Goal: Information Seeking & Learning: Learn about a topic

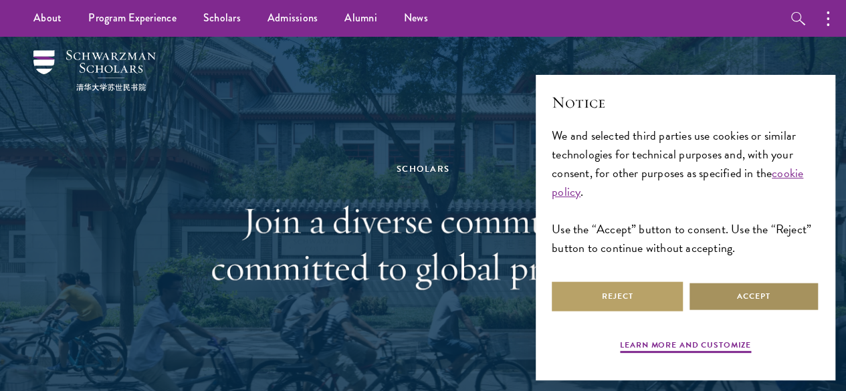
click at [748, 300] on button "Accept" at bounding box center [753, 296] width 131 height 30
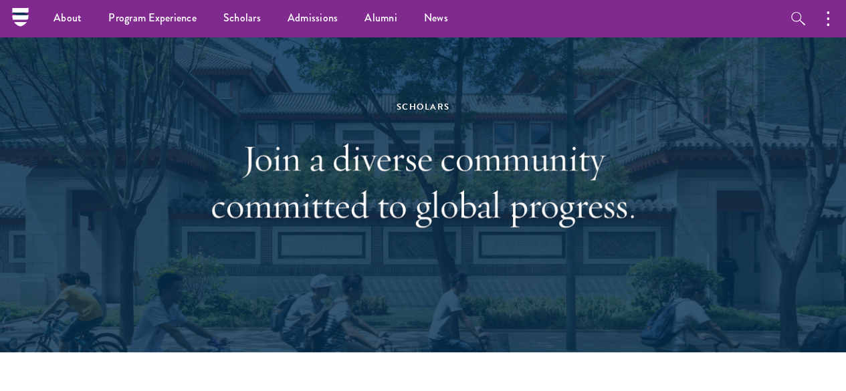
scroll to position [13, 0]
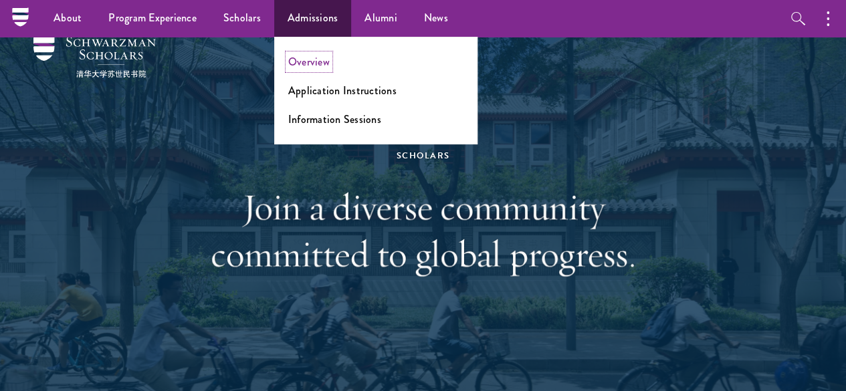
click at [290, 60] on link "Overview" at bounding box center [308, 61] width 41 height 15
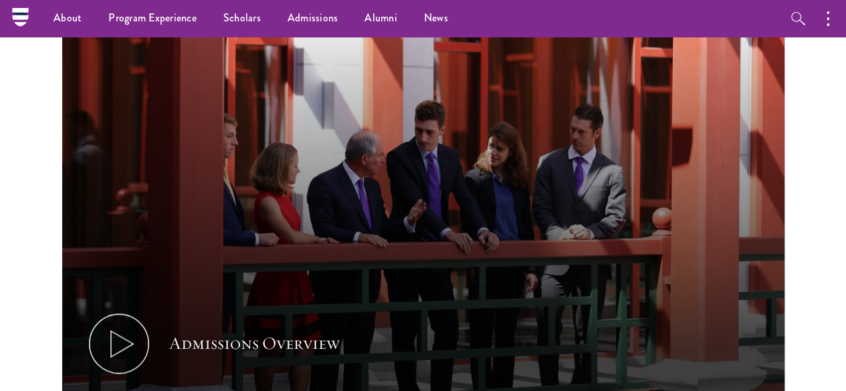
scroll to position [336, 0]
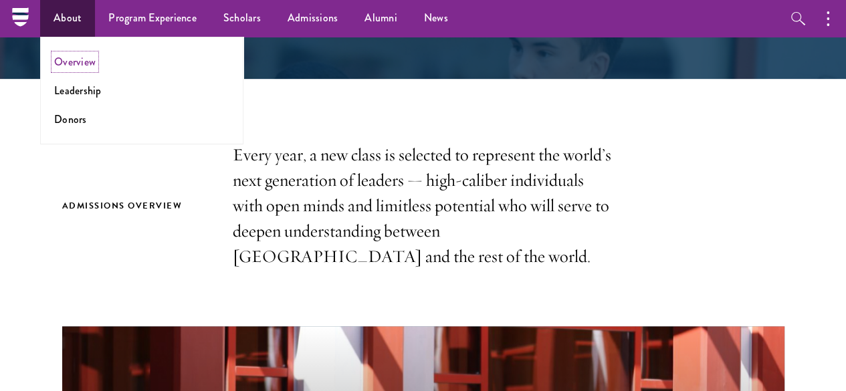
click at [70, 63] on link "Overview" at bounding box center [74, 61] width 41 height 15
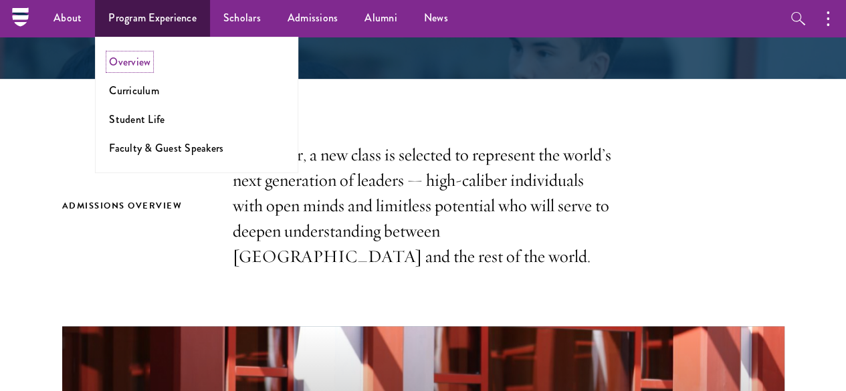
click at [141, 67] on link "Overview" at bounding box center [129, 61] width 41 height 15
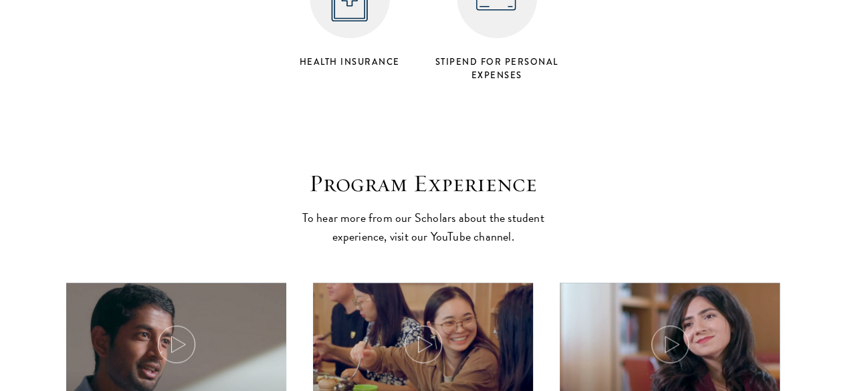
scroll to position [5766, 0]
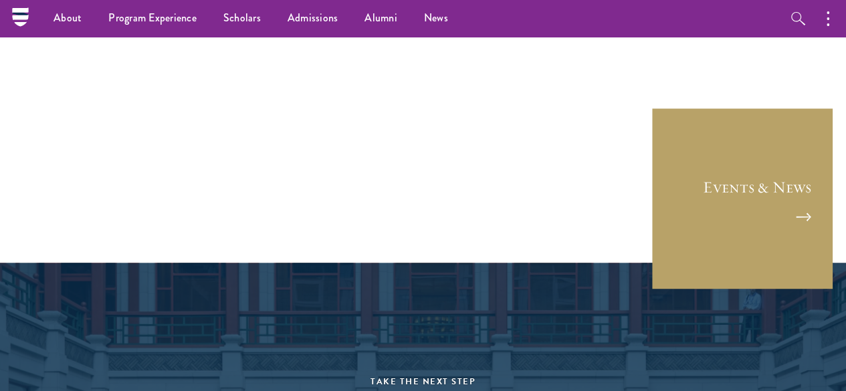
scroll to position [3279, 0]
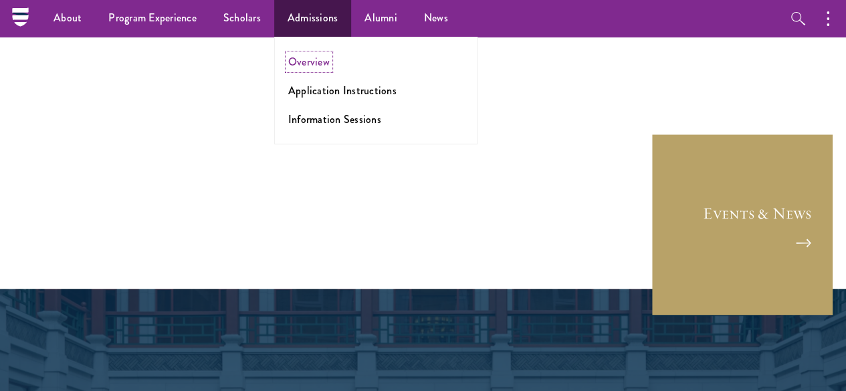
click link "Overview"
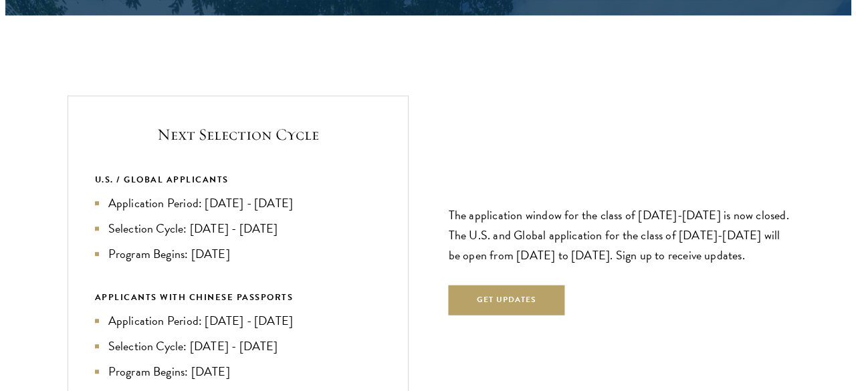
scroll to position [2763, 0]
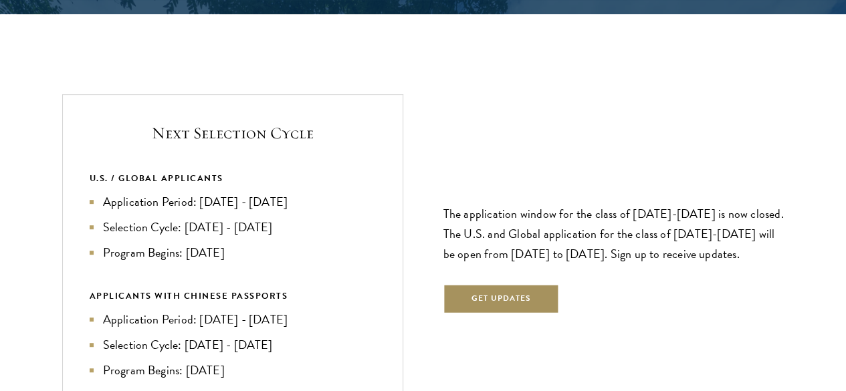
click at [497, 284] on button "Get Updates" at bounding box center [501, 299] width 116 height 30
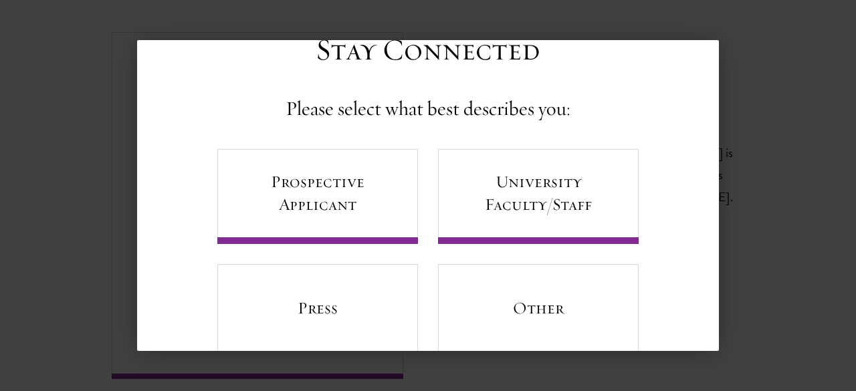
scroll to position [86, 0]
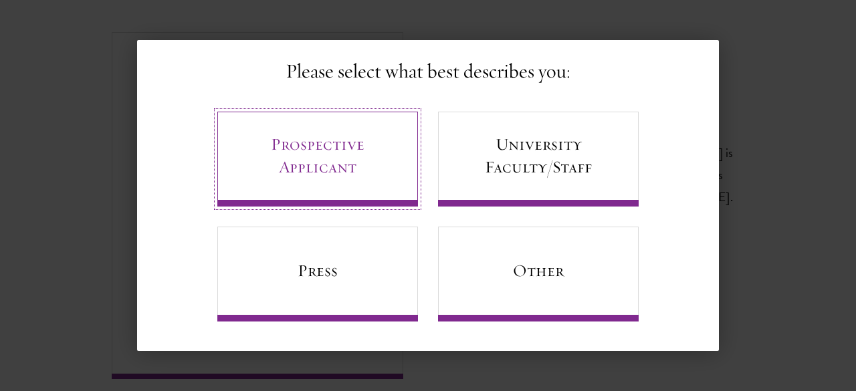
click at [299, 148] on link "Prospective Applicant" at bounding box center [317, 159] width 201 height 95
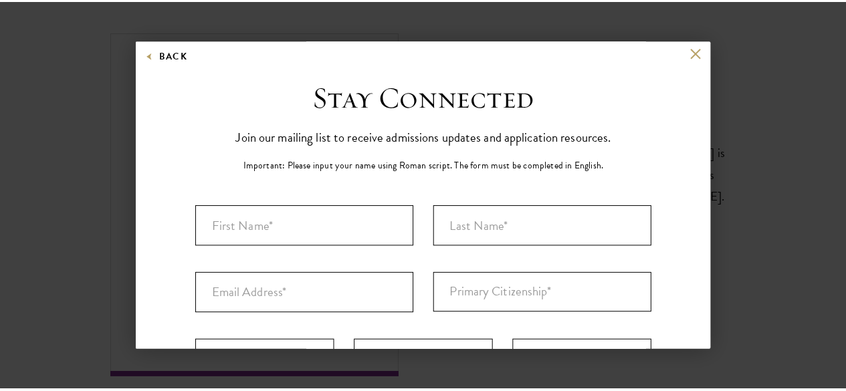
scroll to position [2, 0]
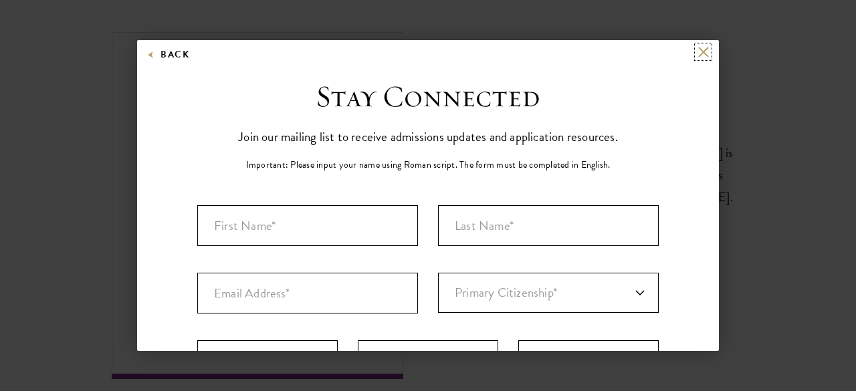
click at [697, 55] on button at bounding box center [702, 51] width 11 height 11
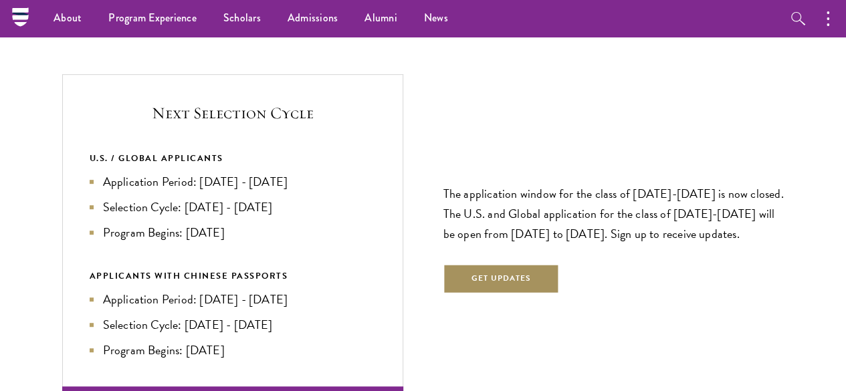
scroll to position [2784, 0]
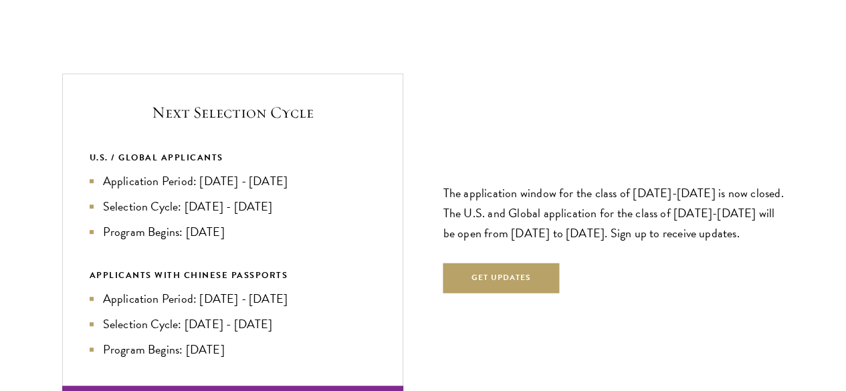
drag, startPoint x: 310, startPoint y: 180, endPoint x: 163, endPoint y: 116, distance: 160.7
click at [163, 172] on ul "Application Period: Apr 2026 - Sep 2026 Selection Cycle: Oct - Nov 2026 Program…" at bounding box center [233, 207] width 286 height 70
click at [106, 171] on section "Next Selection Cycle U.S. / GLOBAL APPLICANTS Application Period: Apr 2026 - Se…" at bounding box center [423, 233] width 846 height 318
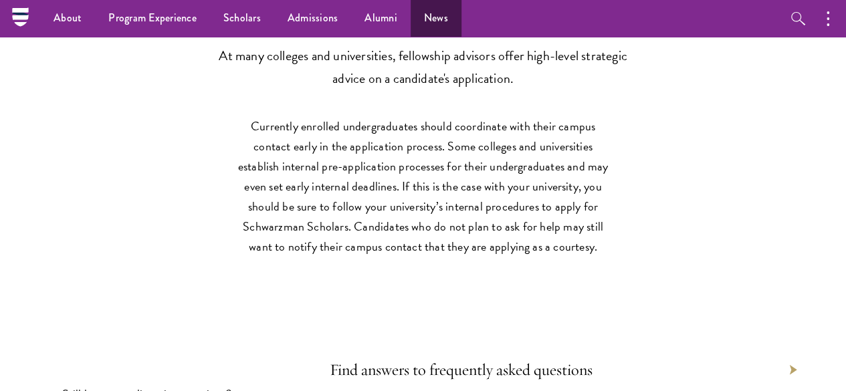
scroll to position [5580, 0]
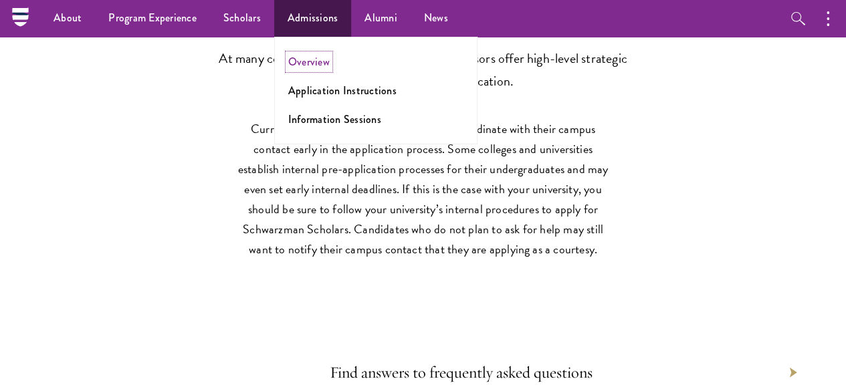
click at [307, 64] on link "Overview" at bounding box center [308, 61] width 41 height 15
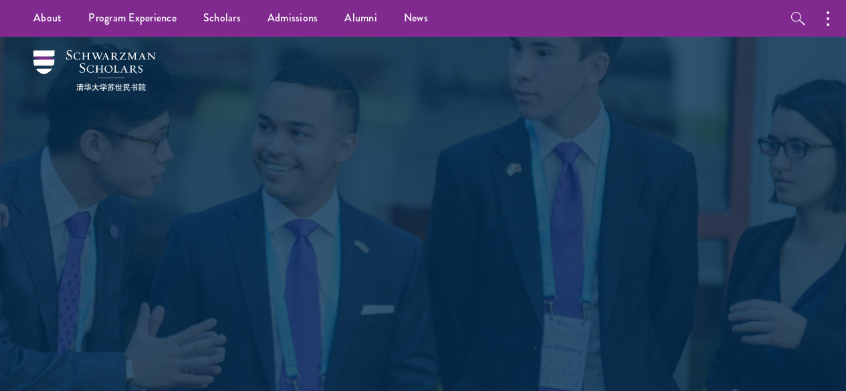
click at [307, 64] on div "Admissions Join the world's next generation of leaders." at bounding box center [422, 226] width 765 height 378
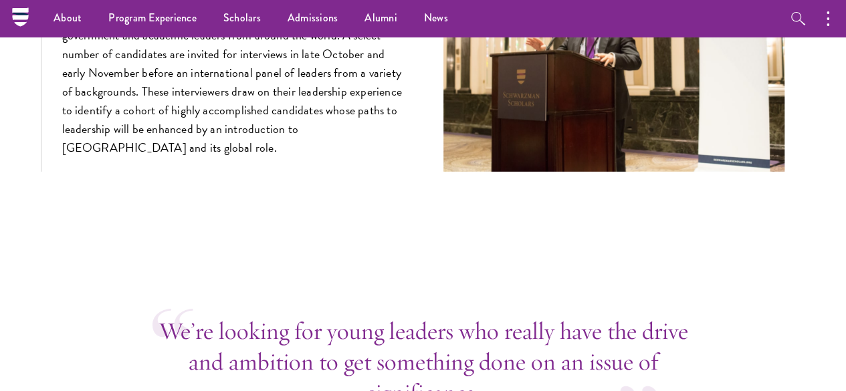
scroll to position [4480, 0]
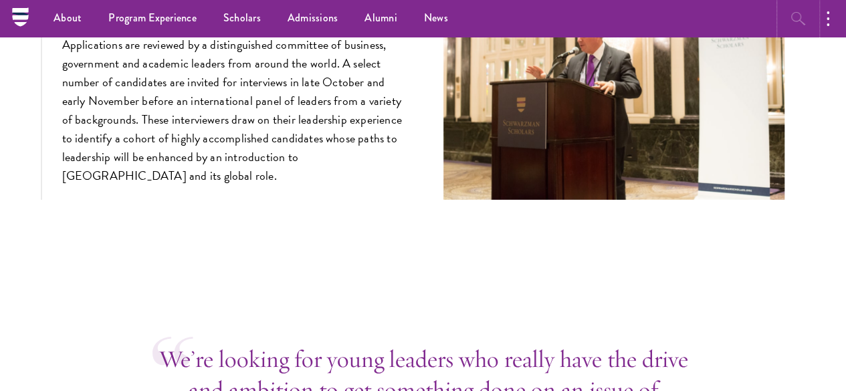
click at [795, 21] on icon "button" at bounding box center [798, 19] width 16 height 16
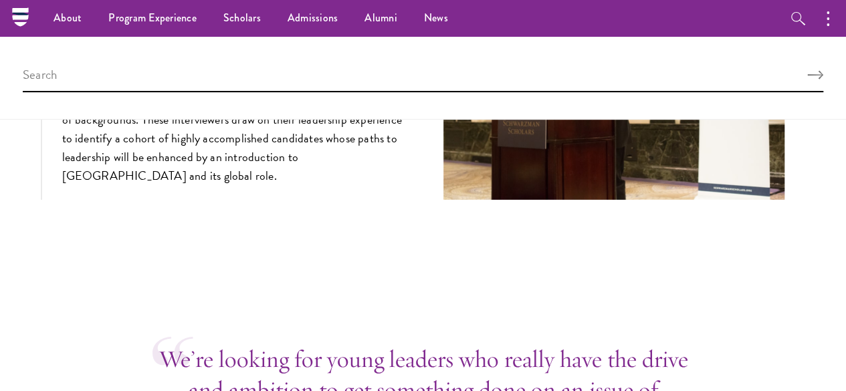
click at [642, 62] on div at bounding box center [423, 78] width 846 height 83
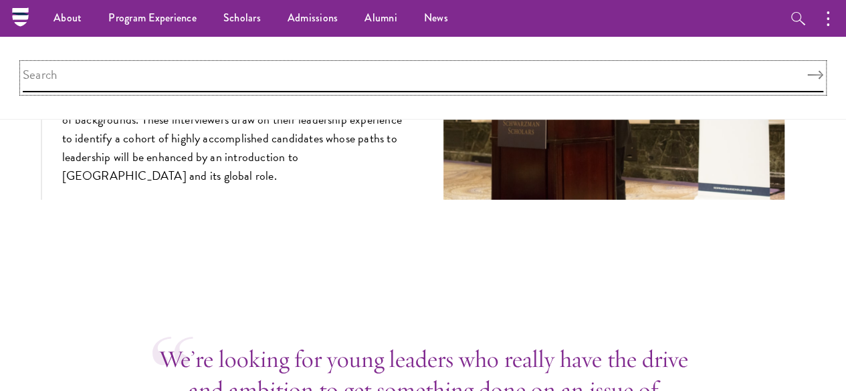
click at [640, 75] on input "search" at bounding box center [423, 77] width 800 height 29
type input "dates"
click at [807, 71] on button "Search" at bounding box center [815, 75] width 16 height 9
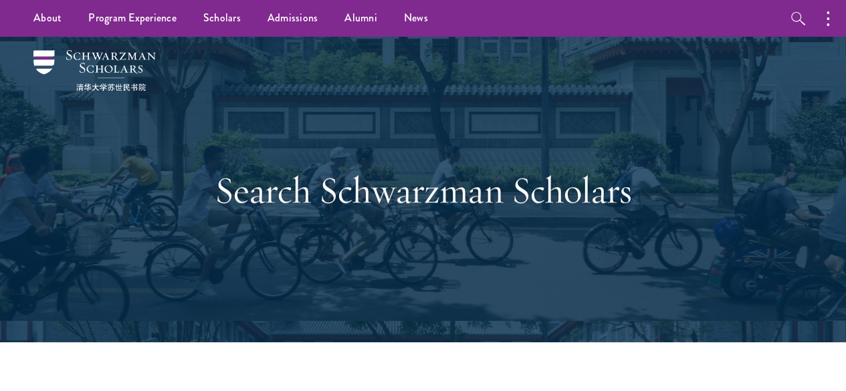
click at [640, 75] on div "Search Schwarzman Scholars" at bounding box center [422, 189] width 765 height 305
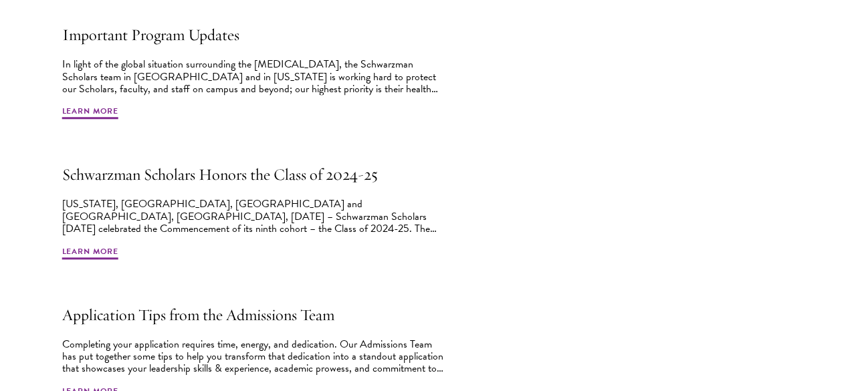
scroll to position [503, 0]
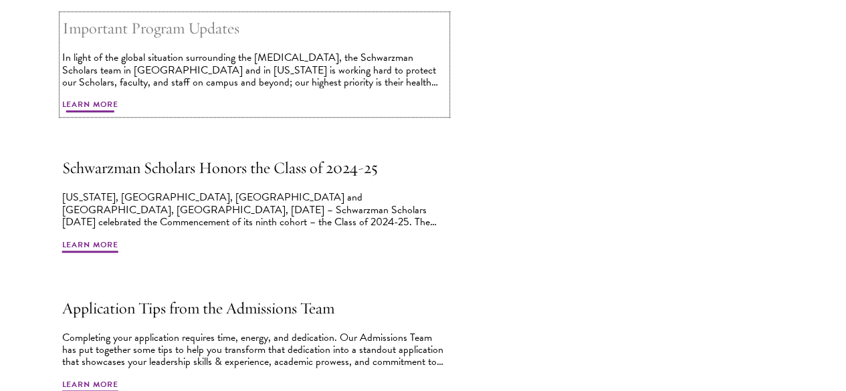
click at [205, 41] on h2 "Important Program Updates" at bounding box center [254, 28] width 384 height 27
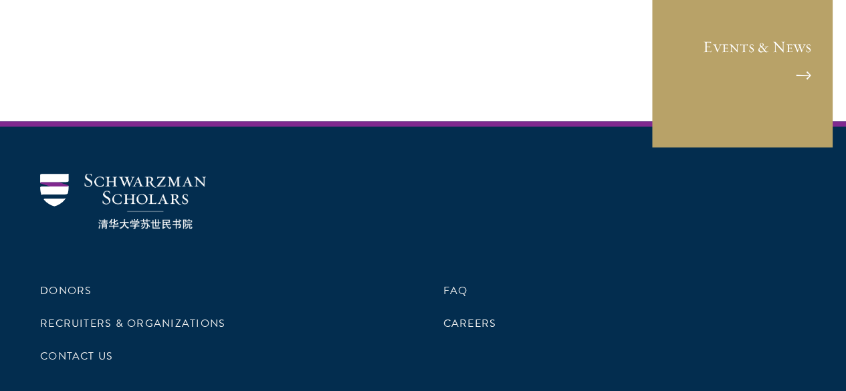
scroll to position [1290, 0]
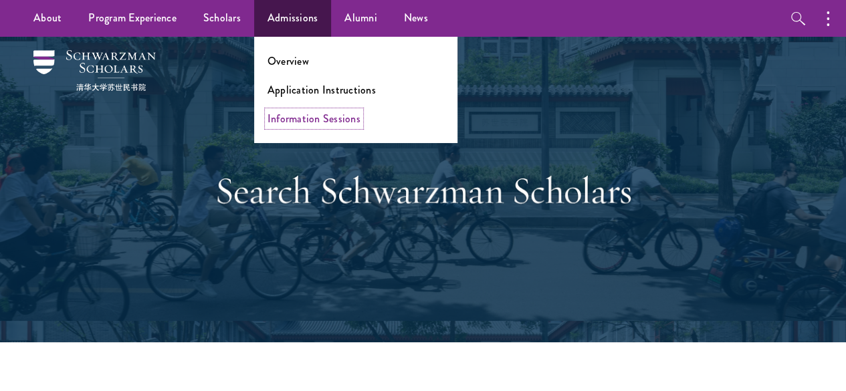
click at [297, 121] on link "Information Sessions" at bounding box center [313, 118] width 93 height 15
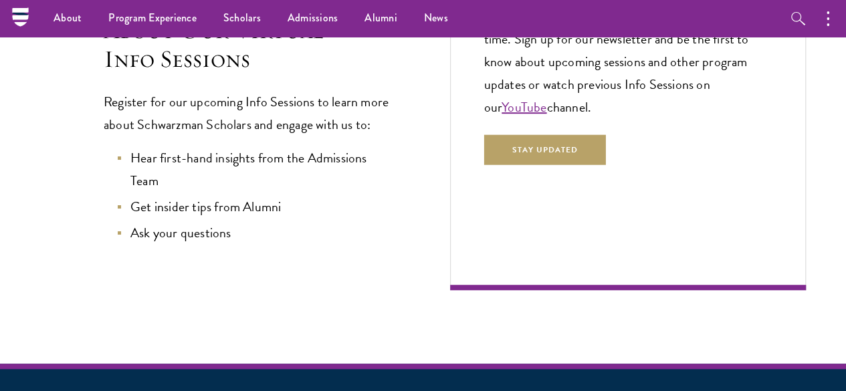
scroll to position [366, 0]
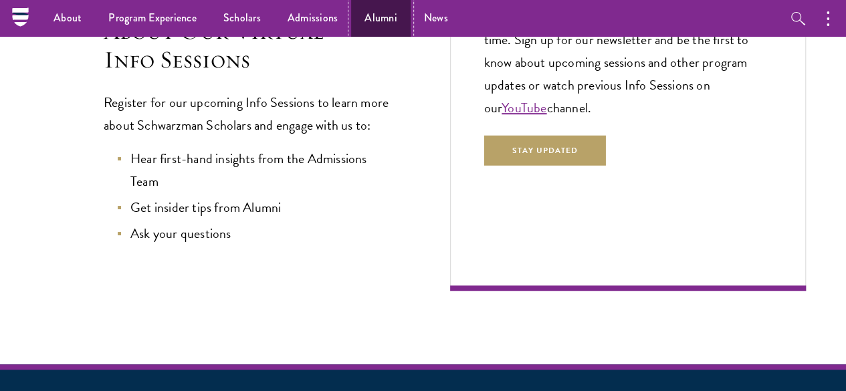
click at [372, 26] on link "Alumni" at bounding box center [380, 18] width 59 height 37
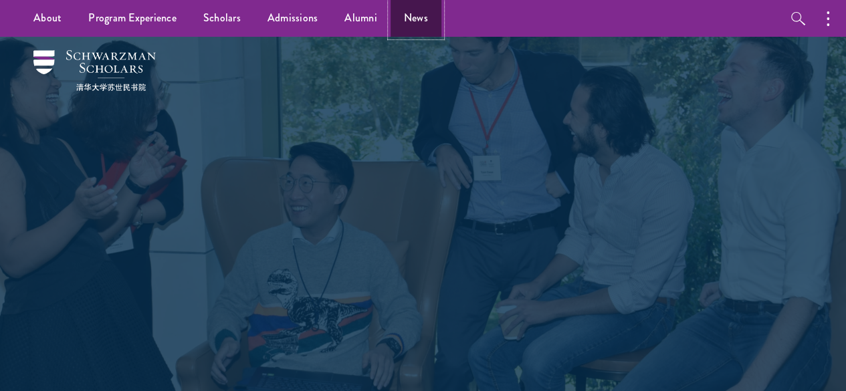
click at [432, 19] on link "News" at bounding box center [415, 18] width 51 height 37
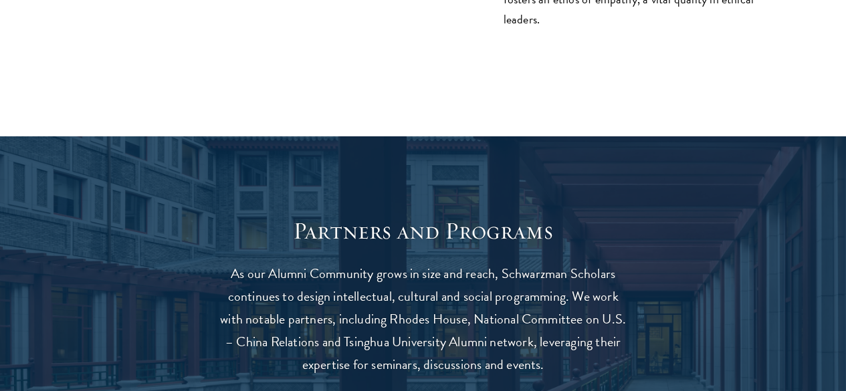
scroll to position [2445, 0]
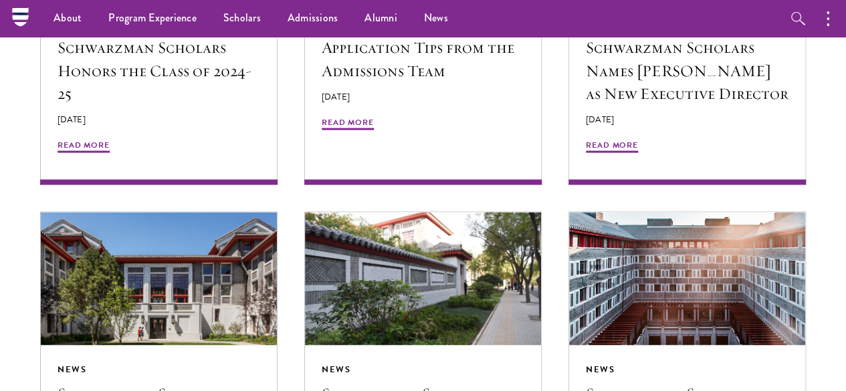
scroll to position [1205, 0]
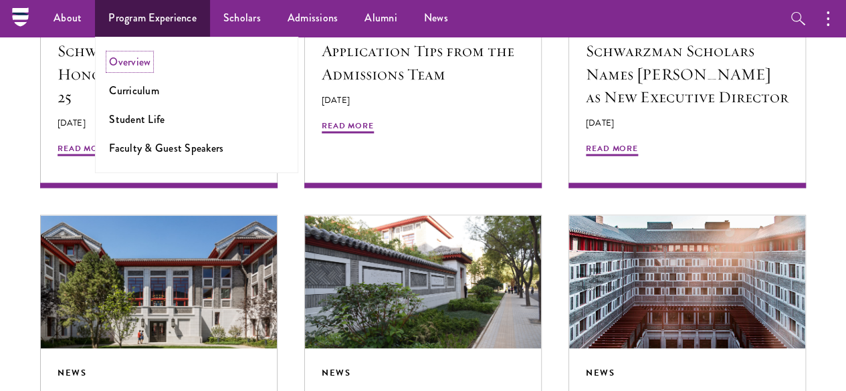
click at [125, 61] on link "Overview" at bounding box center [129, 61] width 41 height 15
click at [128, 68] on link "Overview" at bounding box center [129, 61] width 41 height 15
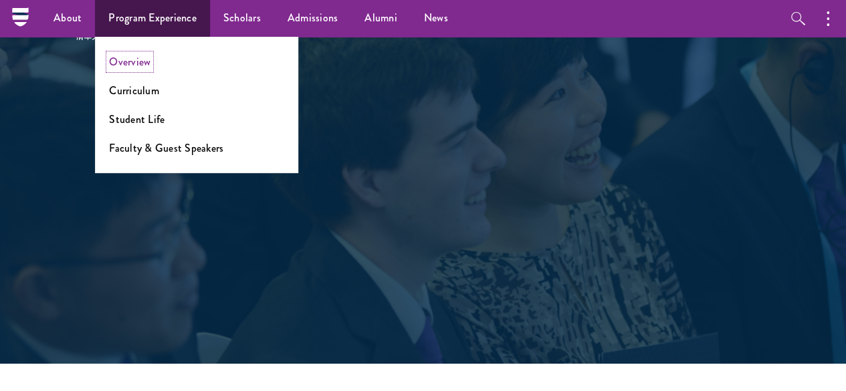
scroll to position [37, 0]
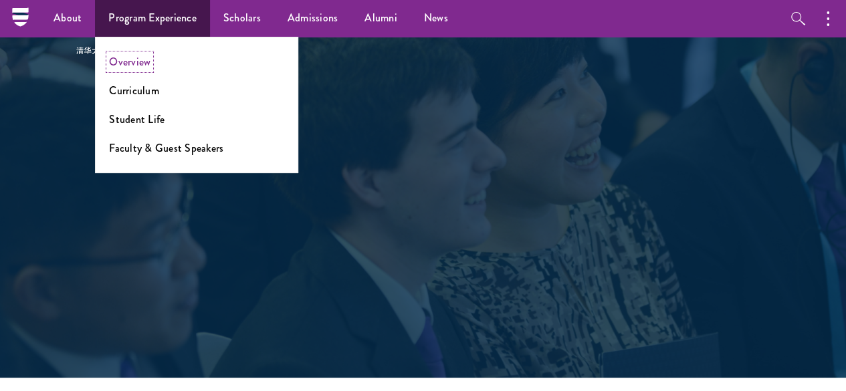
click at [109, 65] on link "Overview" at bounding box center [129, 61] width 41 height 15
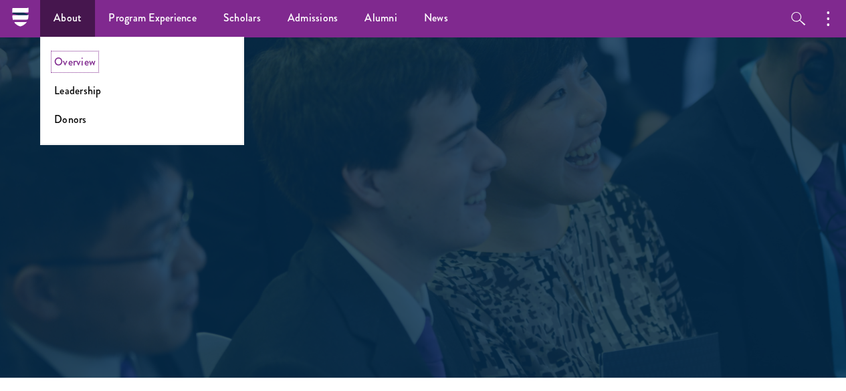
click at [68, 61] on link "Overview" at bounding box center [74, 61] width 41 height 15
click at [72, 14] on link "About" at bounding box center [67, 18] width 55 height 37
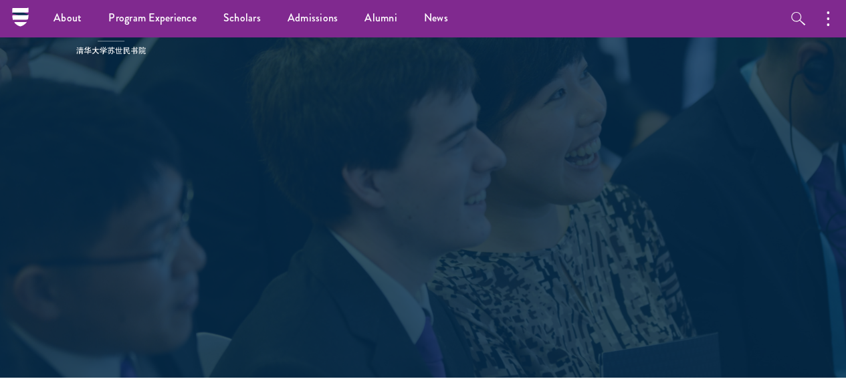
click at [11, 30] on div at bounding box center [30, 18] width 40 height 37
click at [11, 27] on icon at bounding box center [20, 17] width 21 height 21
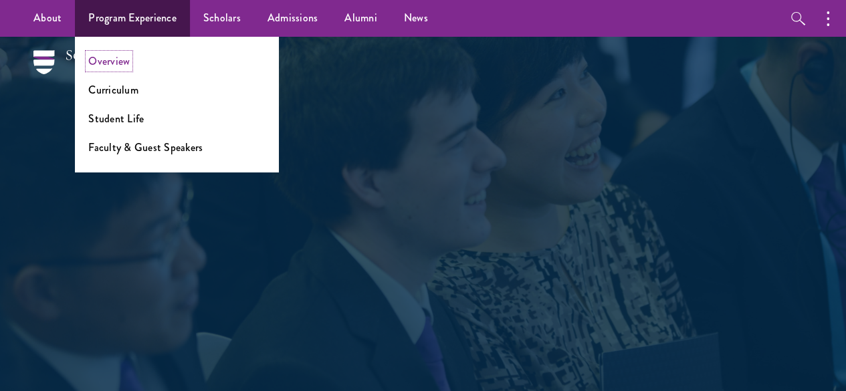
click at [118, 59] on link "Overview" at bounding box center [108, 60] width 41 height 15
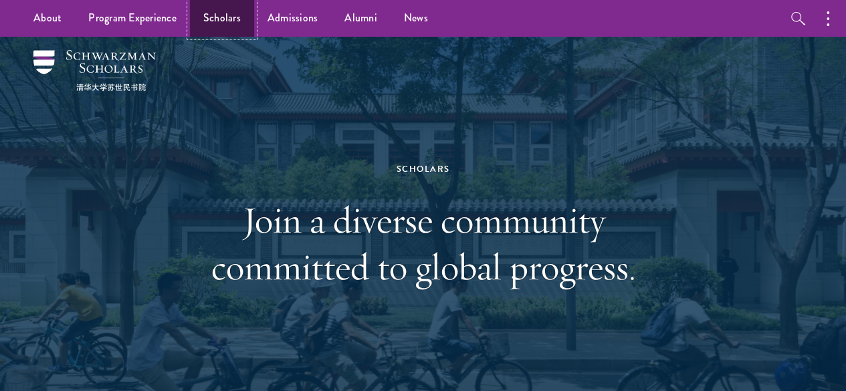
click at [225, 16] on link "Scholars" at bounding box center [222, 18] width 64 height 37
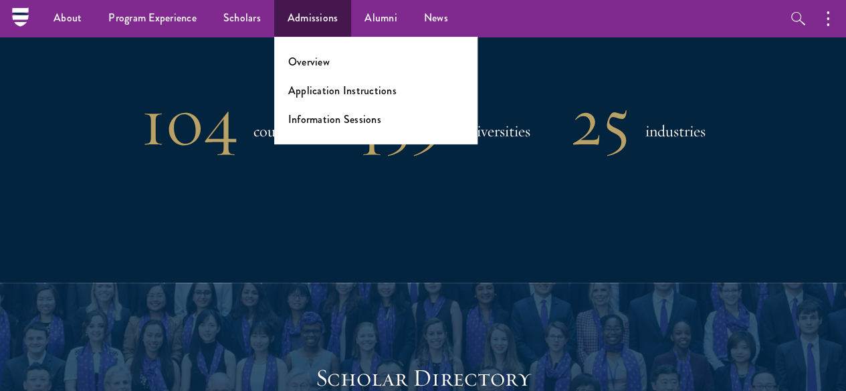
scroll to position [1112, 0]
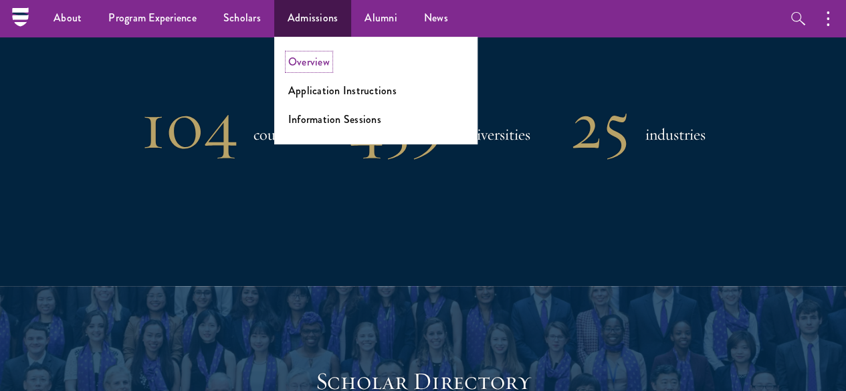
click at [313, 63] on link "Overview" at bounding box center [308, 61] width 41 height 15
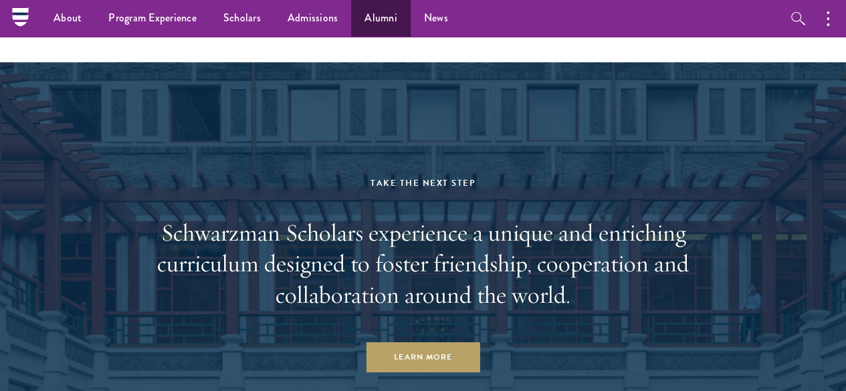
scroll to position [6051, 0]
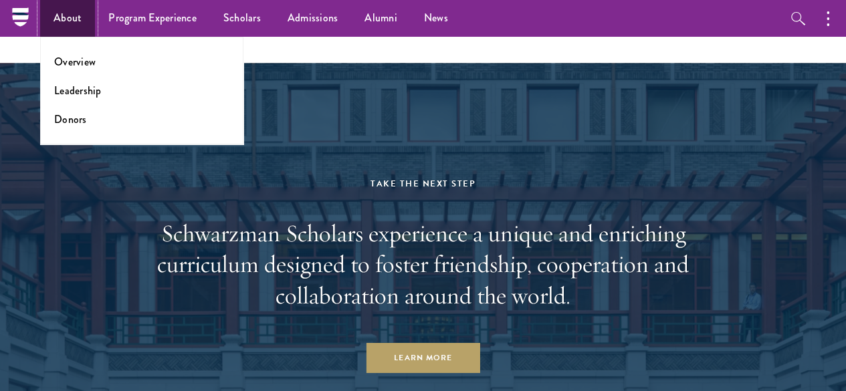
click at [52, 15] on link "About" at bounding box center [67, 18] width 55 height 37
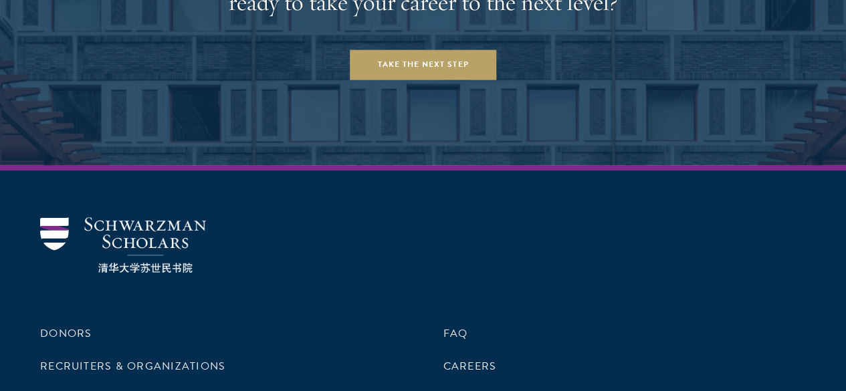
scroll to position [5516, 0]
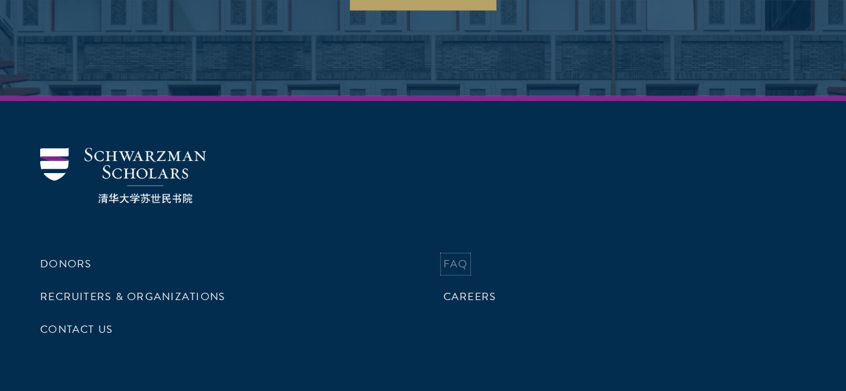
click at [443, 256] on link "FAQ" at bounding box center [455, 264] width 25 height 16
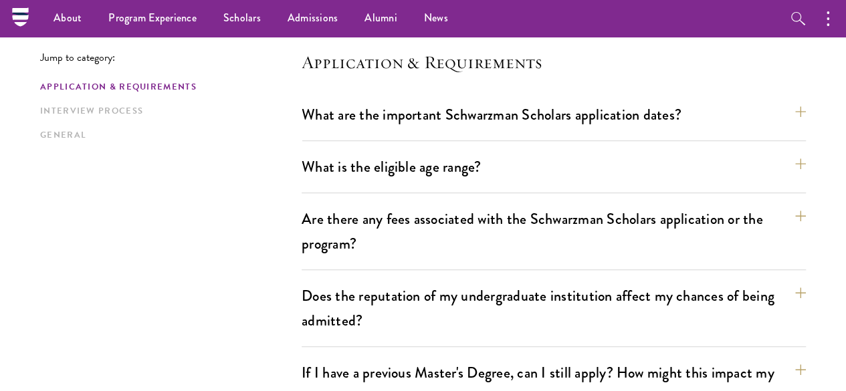
scroll to position [344, 0]
click at [750, 124] on button "What are the important Schwarzman Scholars application dates?" at bounding box center [560, 115] width 504 height 30
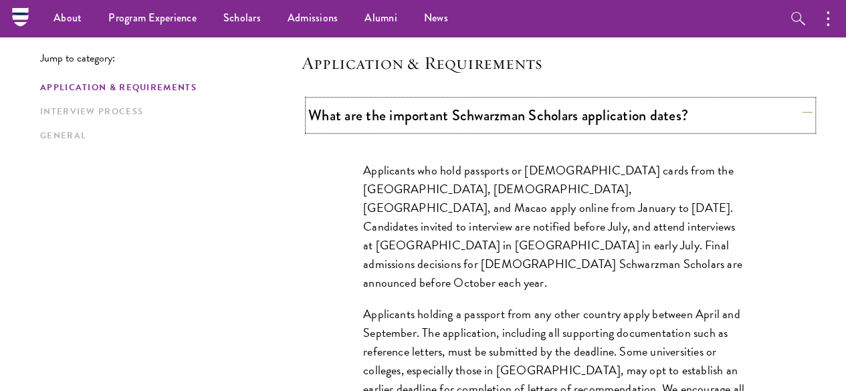
click at [750, 124] on button "What are the important Schwarzman Scholars application dates?" at bounding box center [560, 115] width 504 height 30
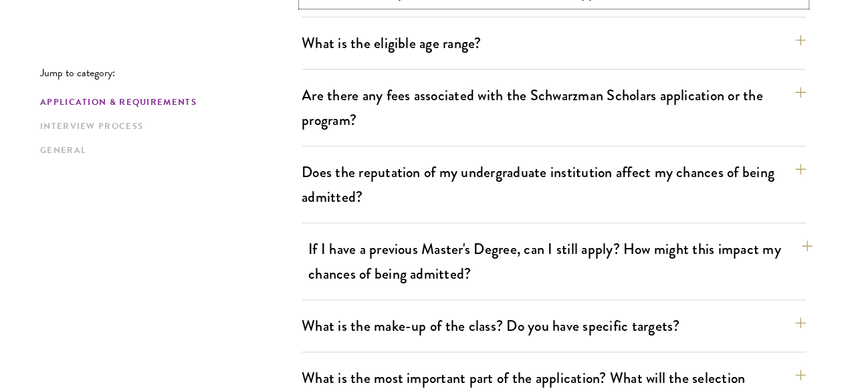
scroll to position [404, 0]
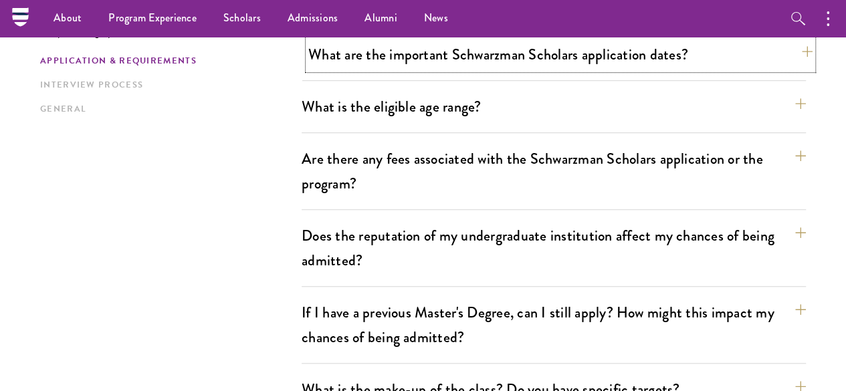
click at [702, 63] on button "What are the important Schwarzman Scholars application dates?" at bounding box center [560, 54] width 504 height 30
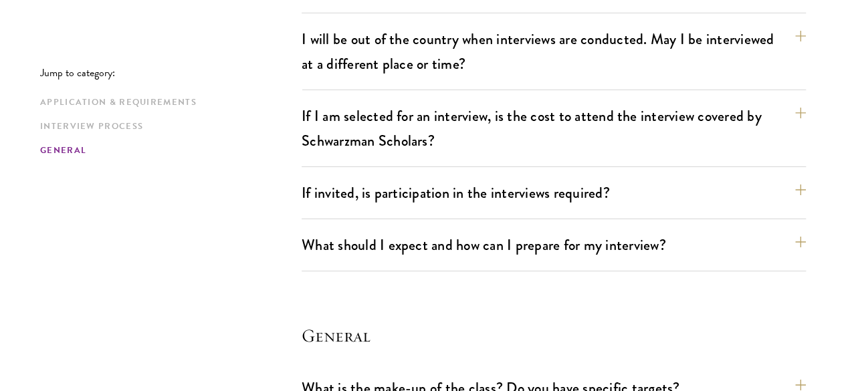
scroll to position [2250, 0]
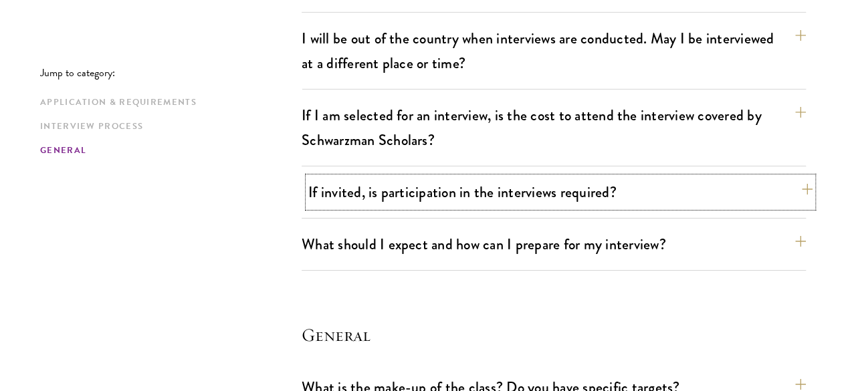
click at [691, 177] on button "If invited, is participation in the interviews required?" at bounding box center [560, 192] width 504 height 30
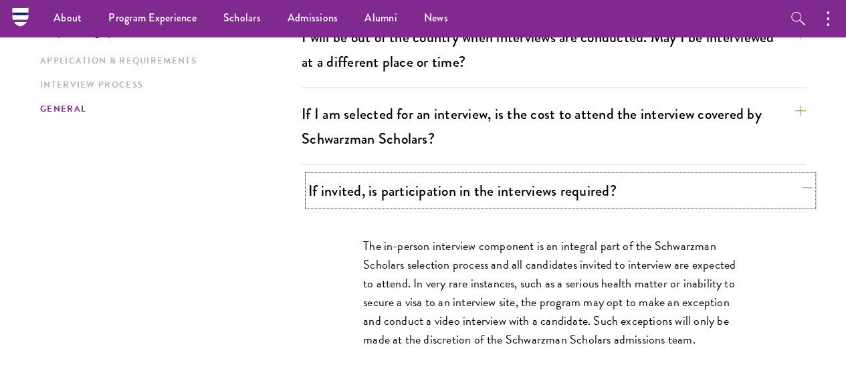
scroll to position [1854, 0]
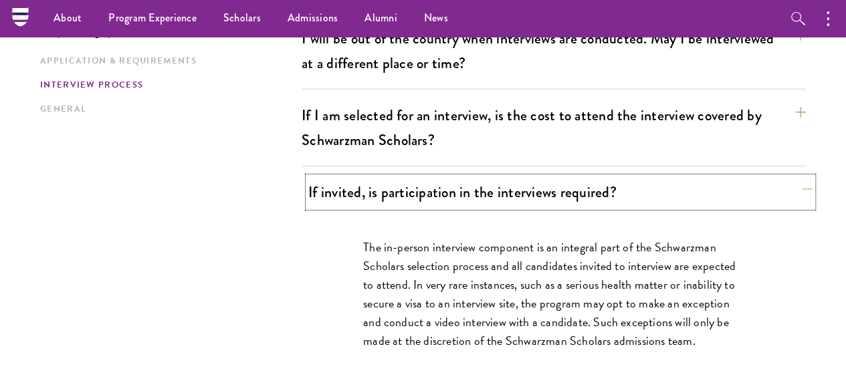
click at [691, 177] on button "If invited, is participation in the interviews required?" at bounding box center [560, 192] width 504 height 30
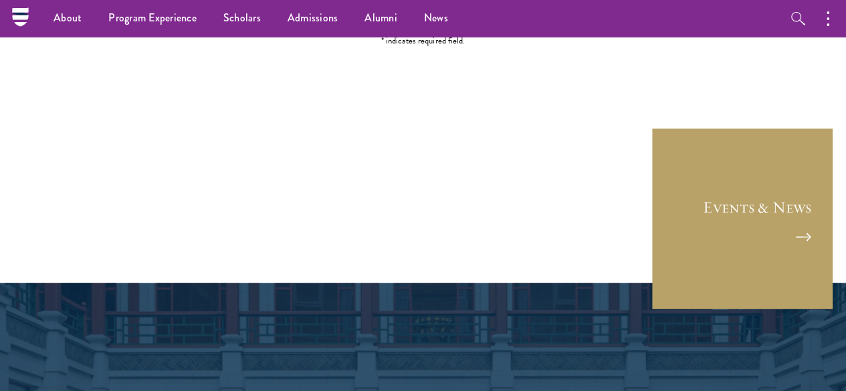
scroll to position [3283, 0]
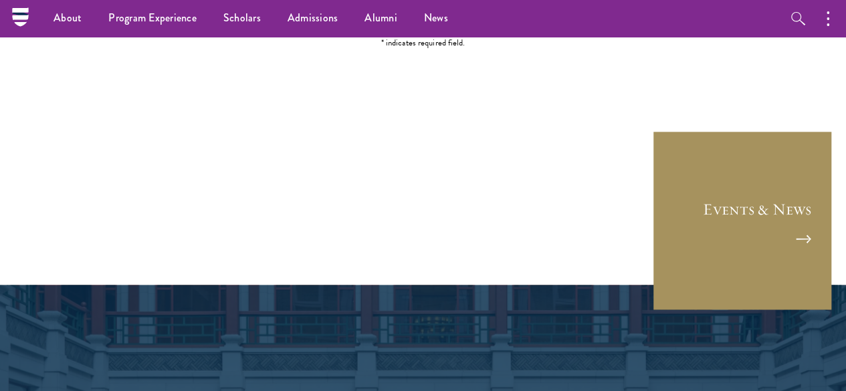
click at [722, 130] on link "Events & News" at bounding box center [742, 220] width 180 height 180
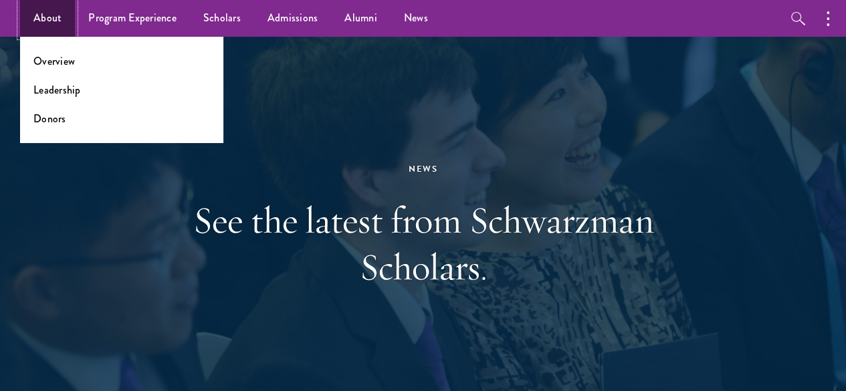
click at [47, 9] on link "About" at bounding box center [47, 18] width 55 height 37
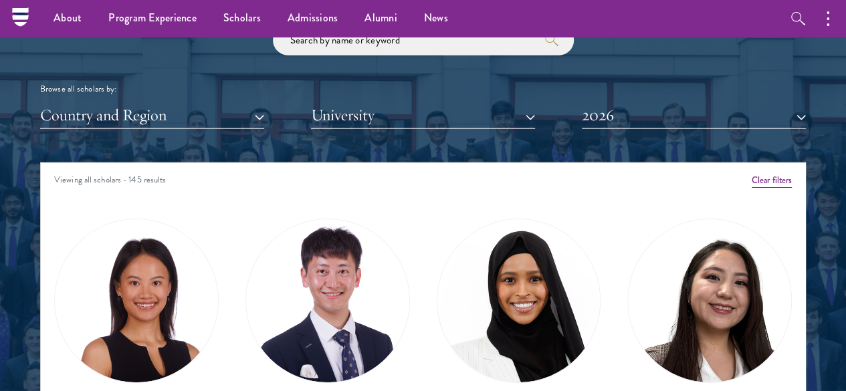
scroll to position [1577, 0]
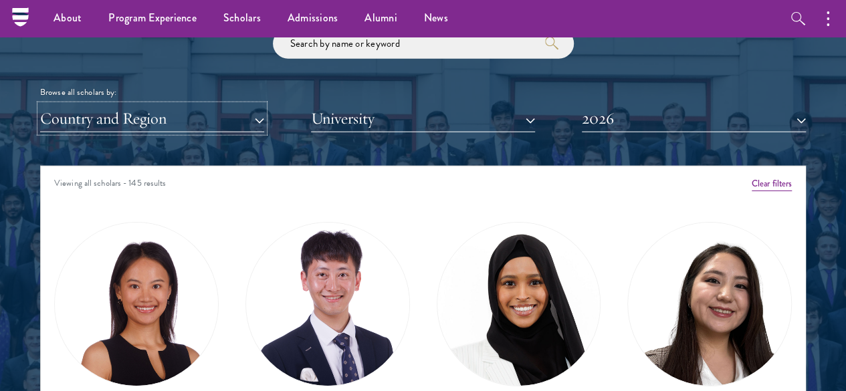
click at [253, 105] on button "Country and Region" at bounding box center [152, 118] width 224 height 27
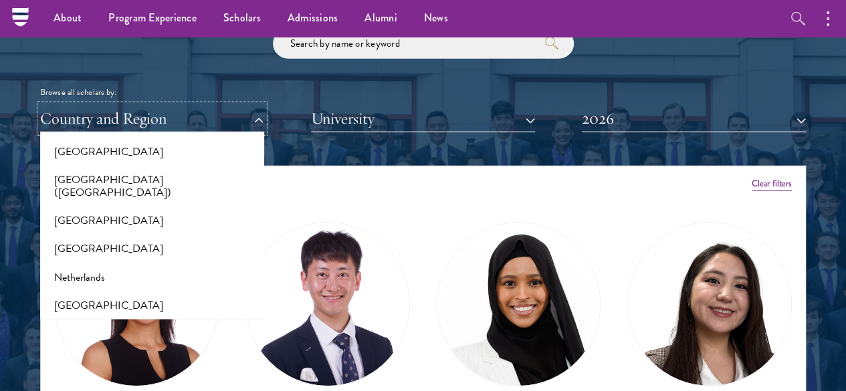
scroll to position [1678, 0]
click at [128, 234] on button "[GEOGRAPHIC_DATA]" at bounding box center [152, 248] width 216 height 28
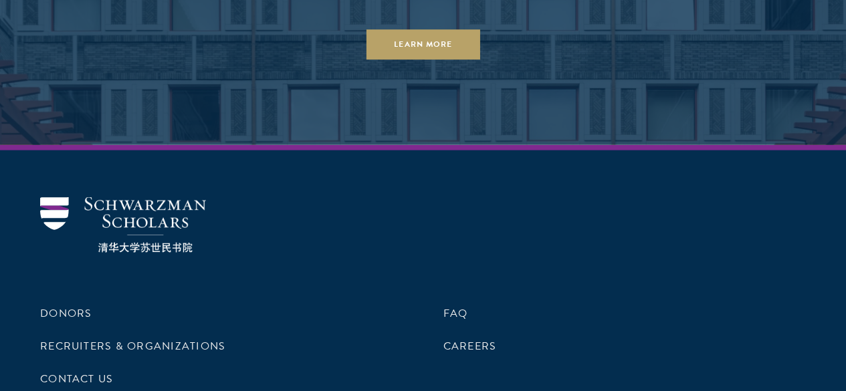
scroll to position [4097, 0]
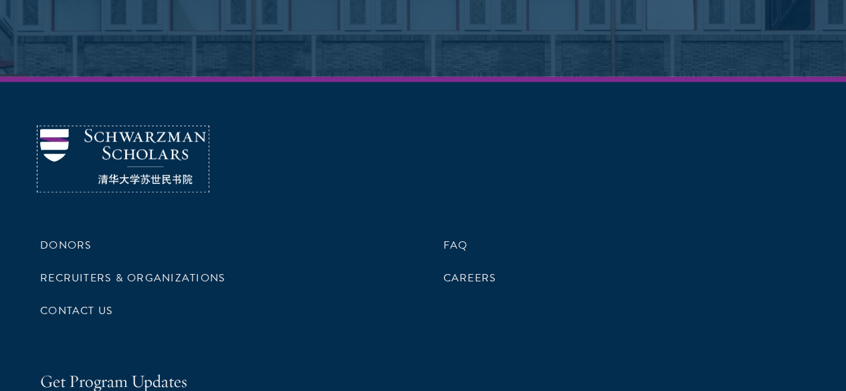
click at [159, 165] on img at bounding box center [123, 156] width 166 height 55
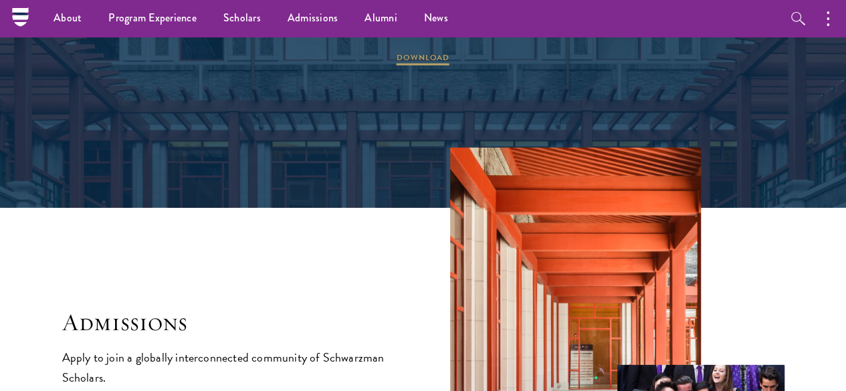
scroll to position [1886, 0]
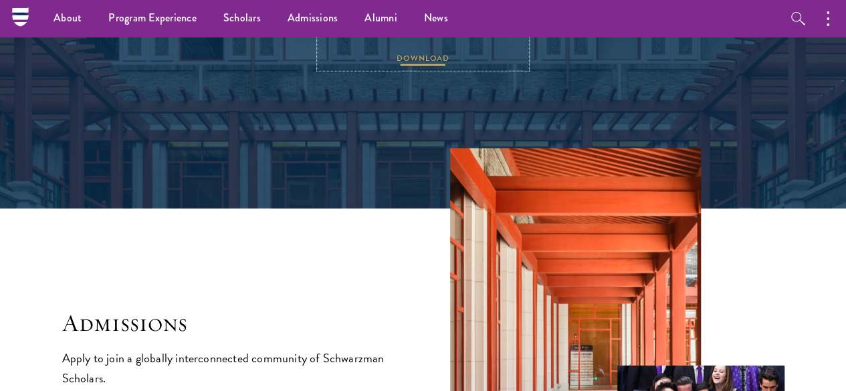
click at [429, 68] on span "DOWNLOAD" at bounding box center [422, 60] width 53 height 16
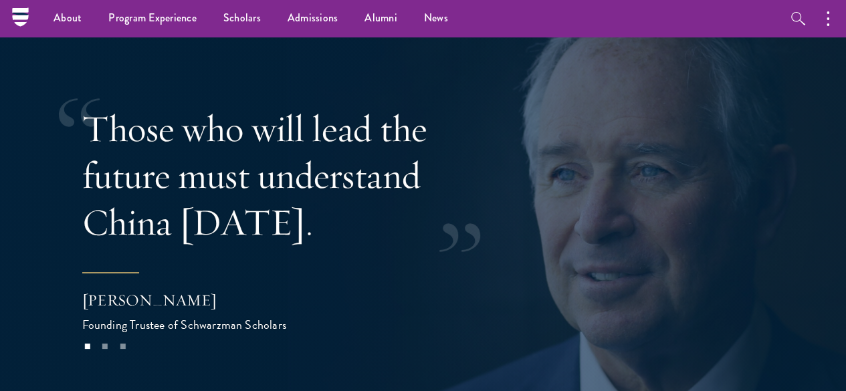
scroll to position [2476, 0]
click at [818, 181] on button at bounding box center [810, 199] width 44 height 37
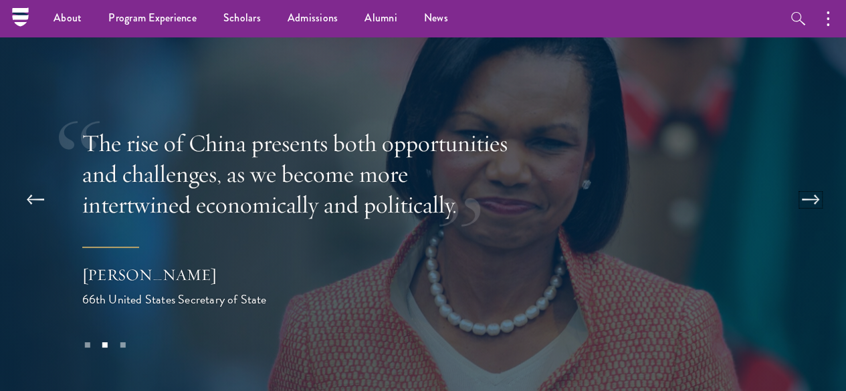
click at [818, 181] on button at bounding box center [810, 199] width 44 height 37
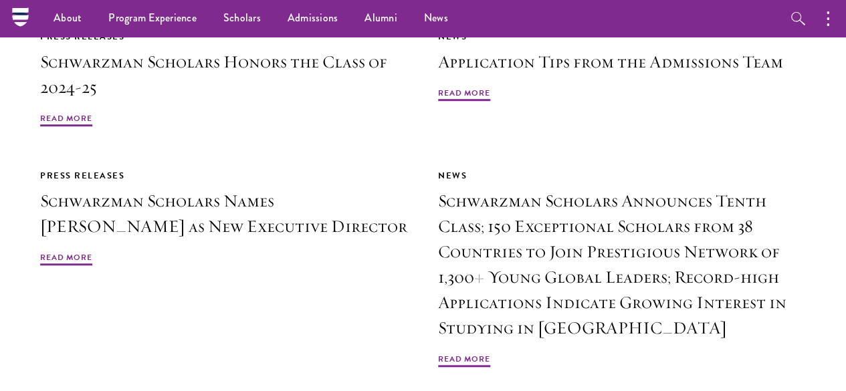
scroll to position [2853, 0]
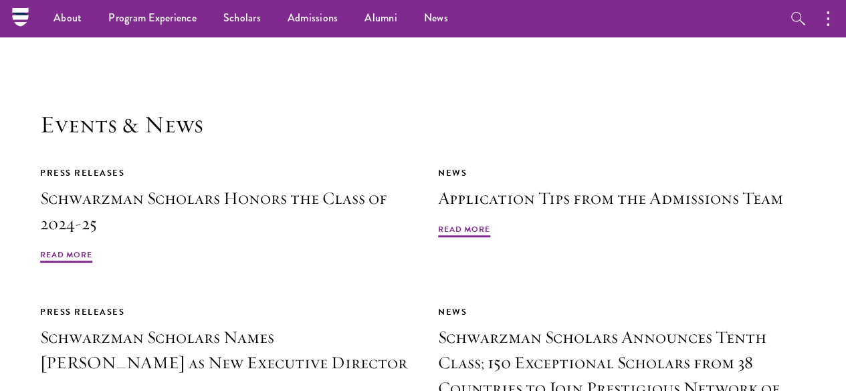
click at [20, 21] on nav "About Overview Leadership Donors Program Experience Overview Curriculum Student…" at bounding box center [338, 18] width 636 height 37
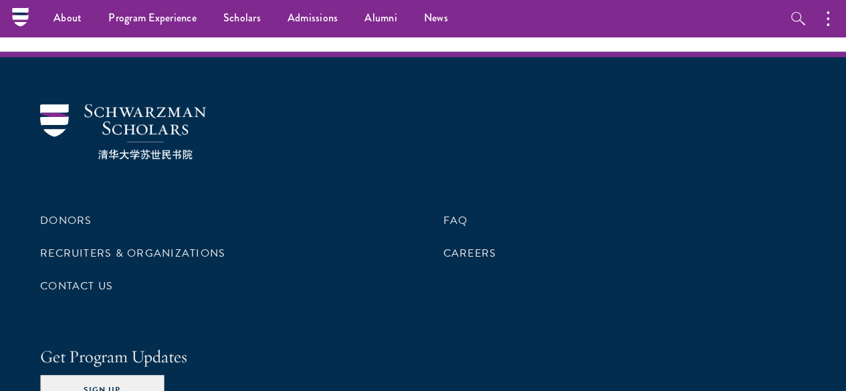
scroll to position [3953, 0]
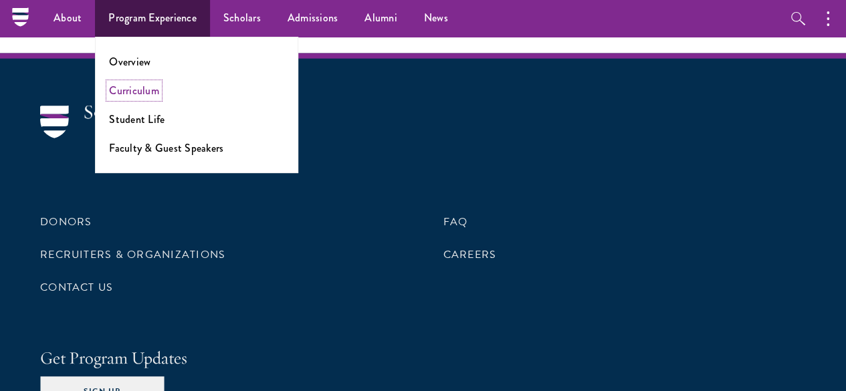
click at [138, 88] on link "Curriculum" at bounding box center [134, 90] width 50 height 15
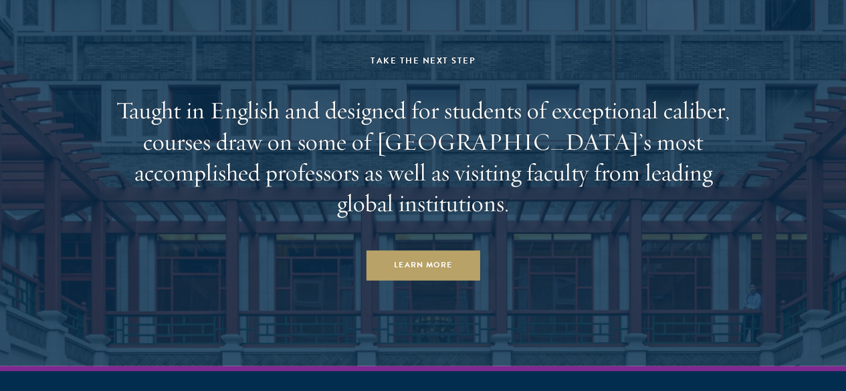
scroll to position [7927, 0]
